Goal: Find specific page/section

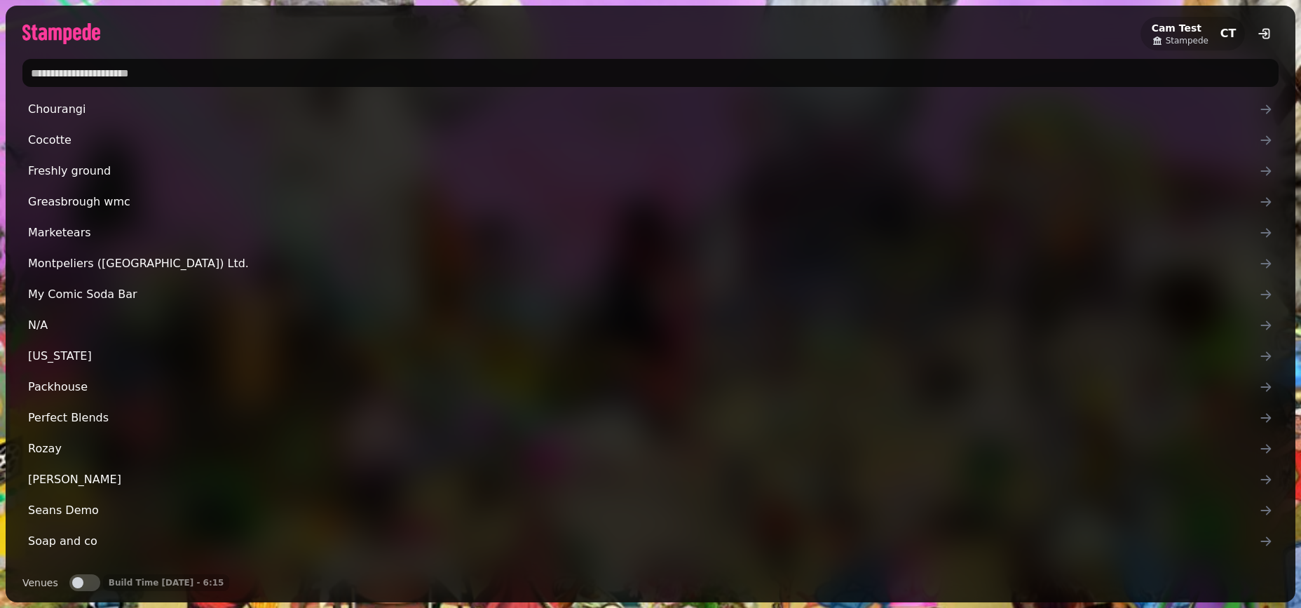
click at [159, 62] on input "text" at bounding box center [650, 73] width 1256 height 28
click at [149, 73] on input "text" at bounding box center [650, 73] width 1256 height 28
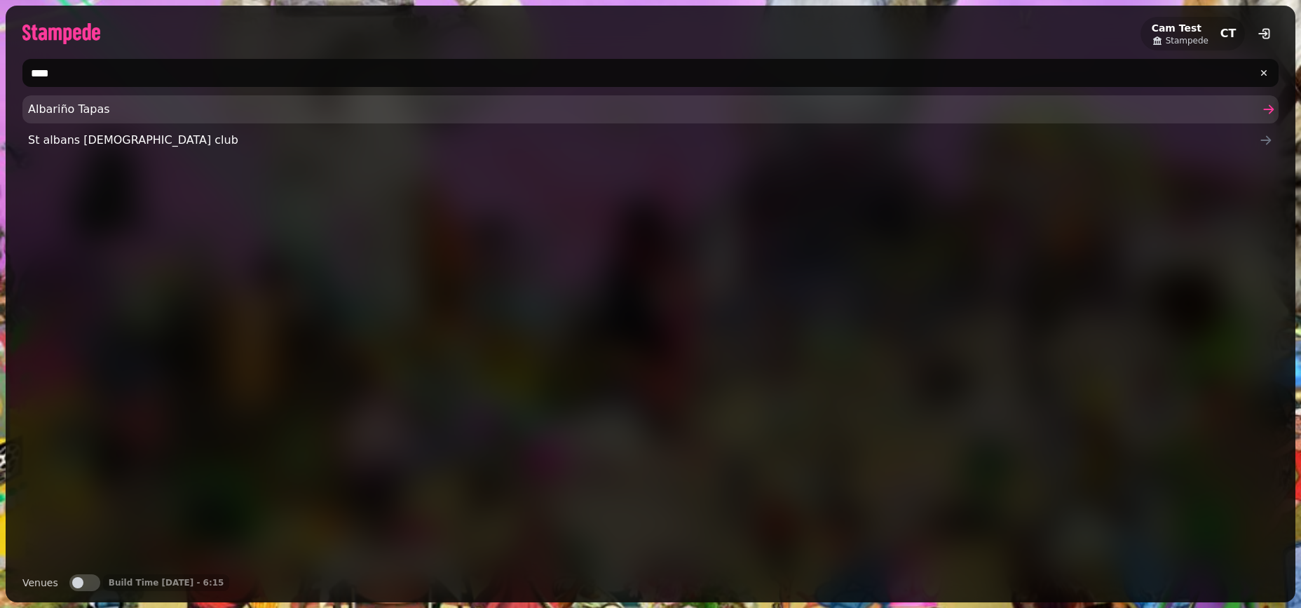
type input "****"
click at [123, 112] on span "Albariño Tapas" at bounding box center [643, 109] width 1231 height 17
